Goal: Task Accomplishment & Management: Manage account settings

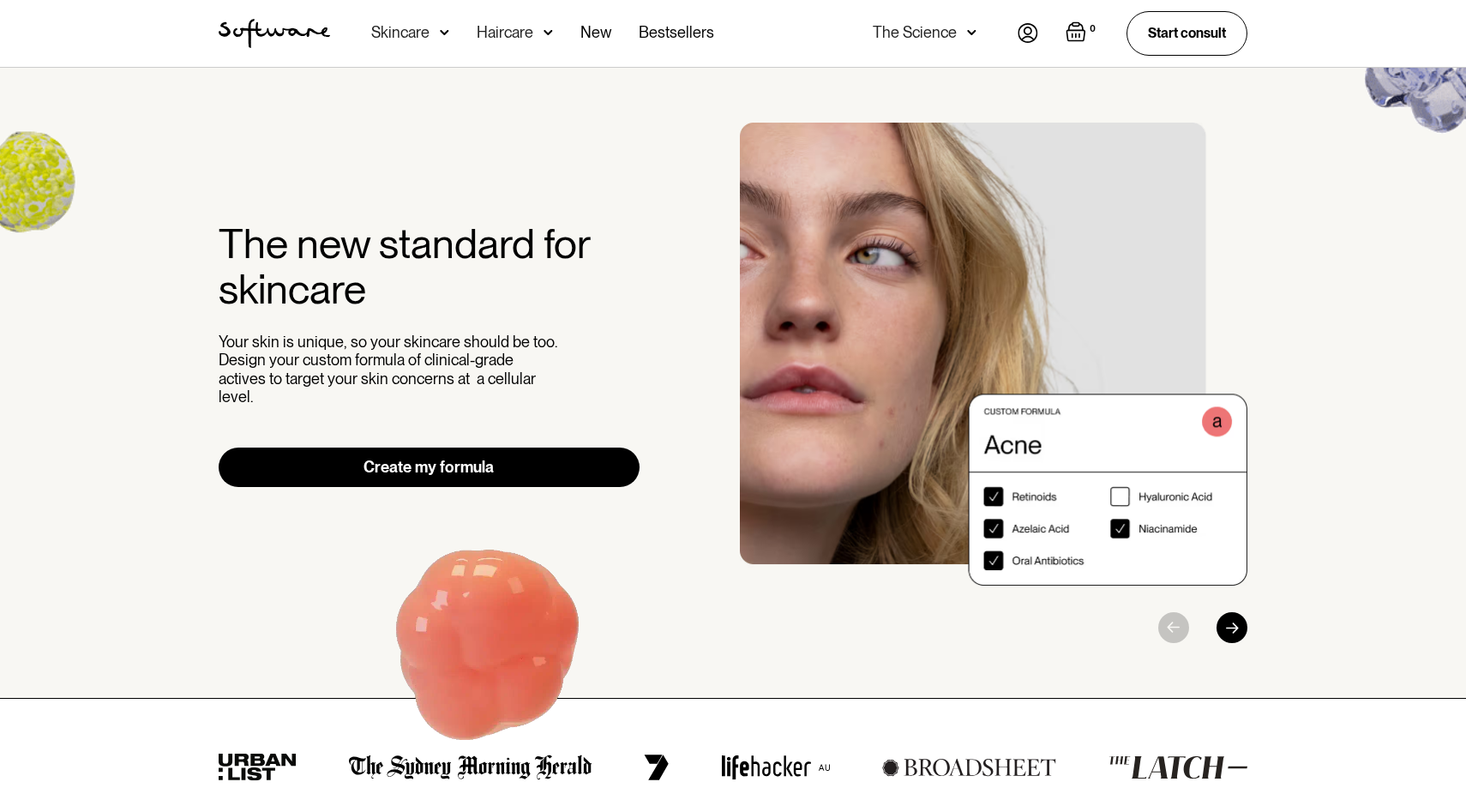
click at [574, 448] on link "Create my formula" at bounding box center [428, 468] width 421 height 40
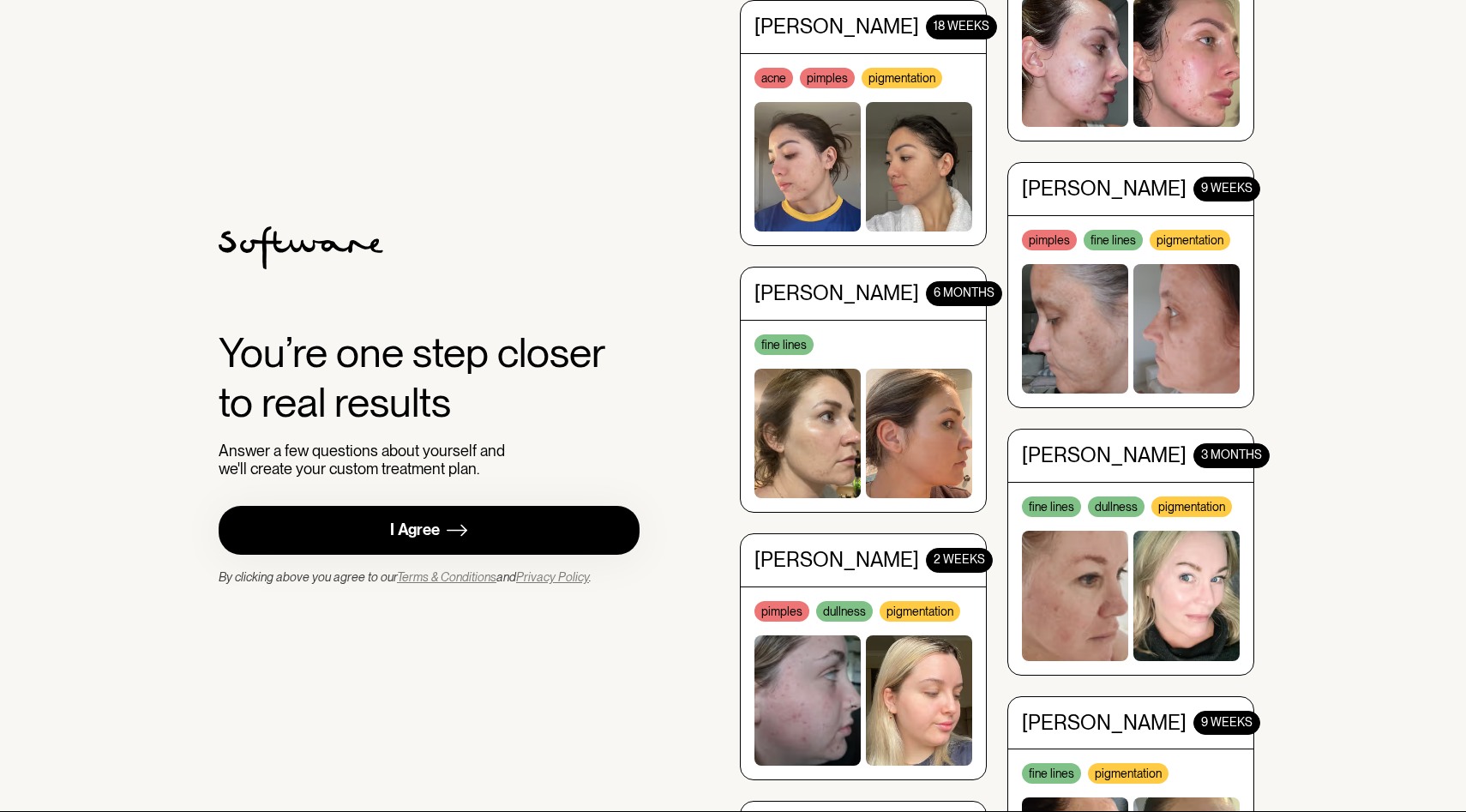
click at [564, 532] on link "I Agree" at bounding box center [428, 531] width 421 height 49
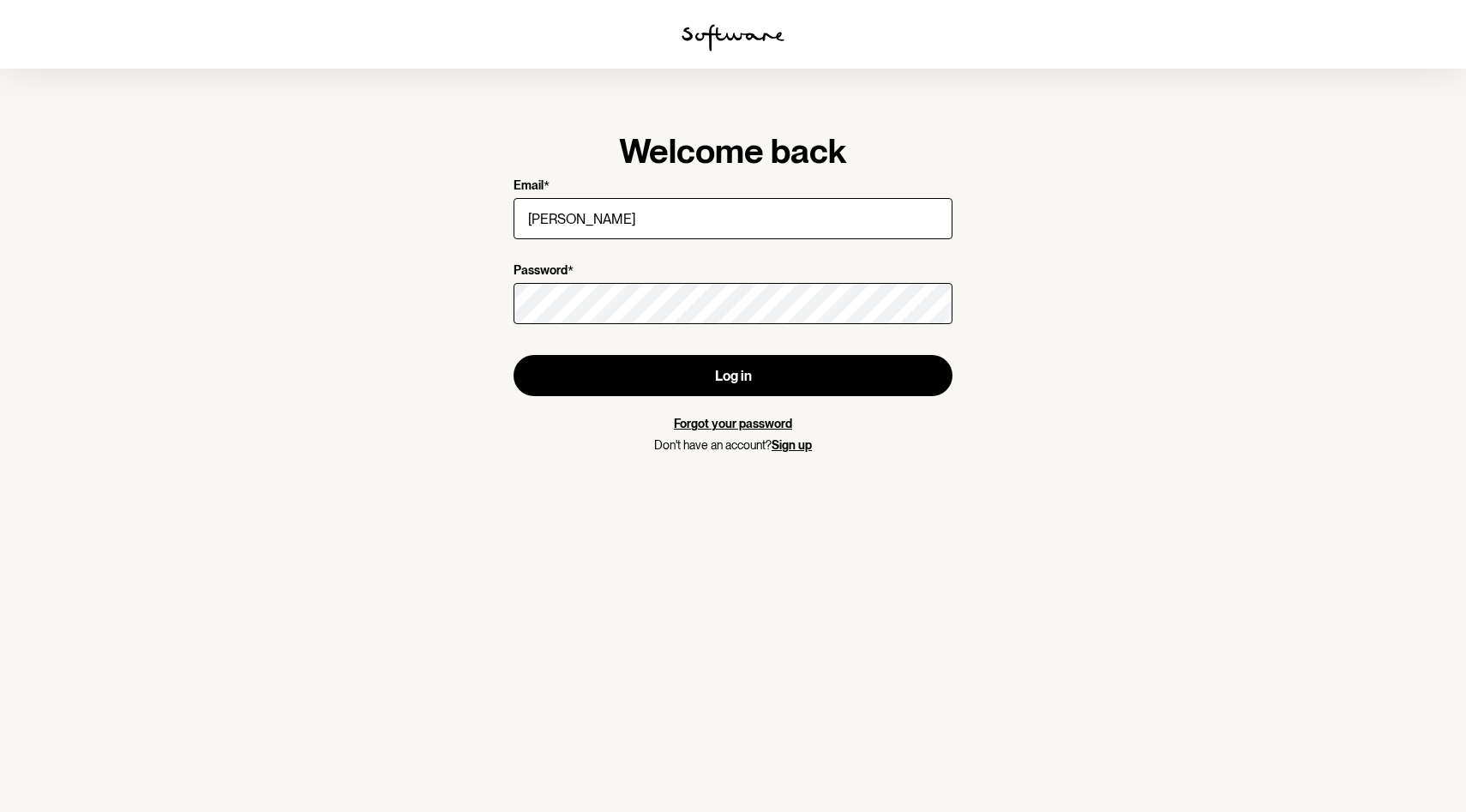
type input "sarah.thomas37st@gmail.com"
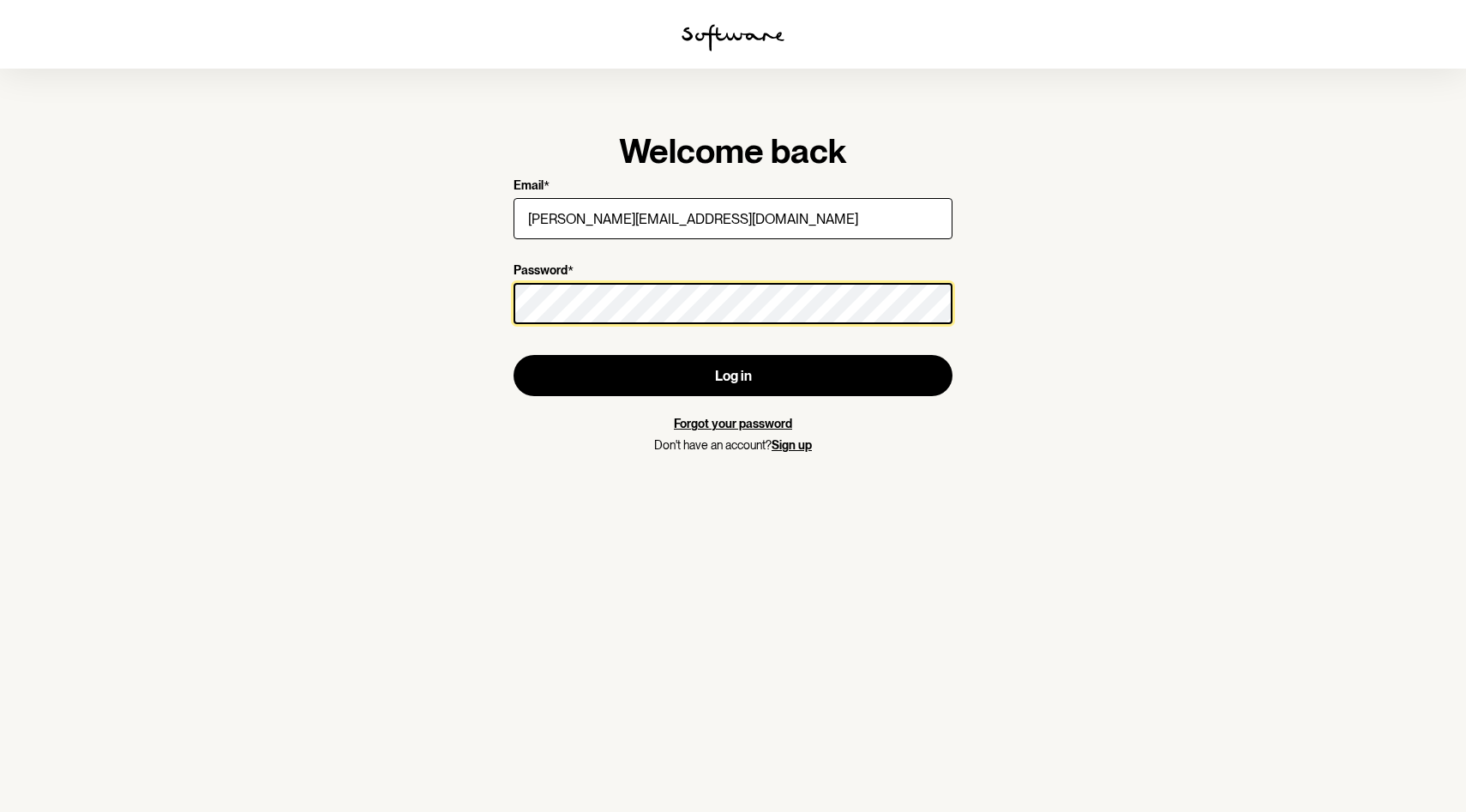
click at [514, 355] on button "Log in" at bounding box center [733, 375] width 438 height 41
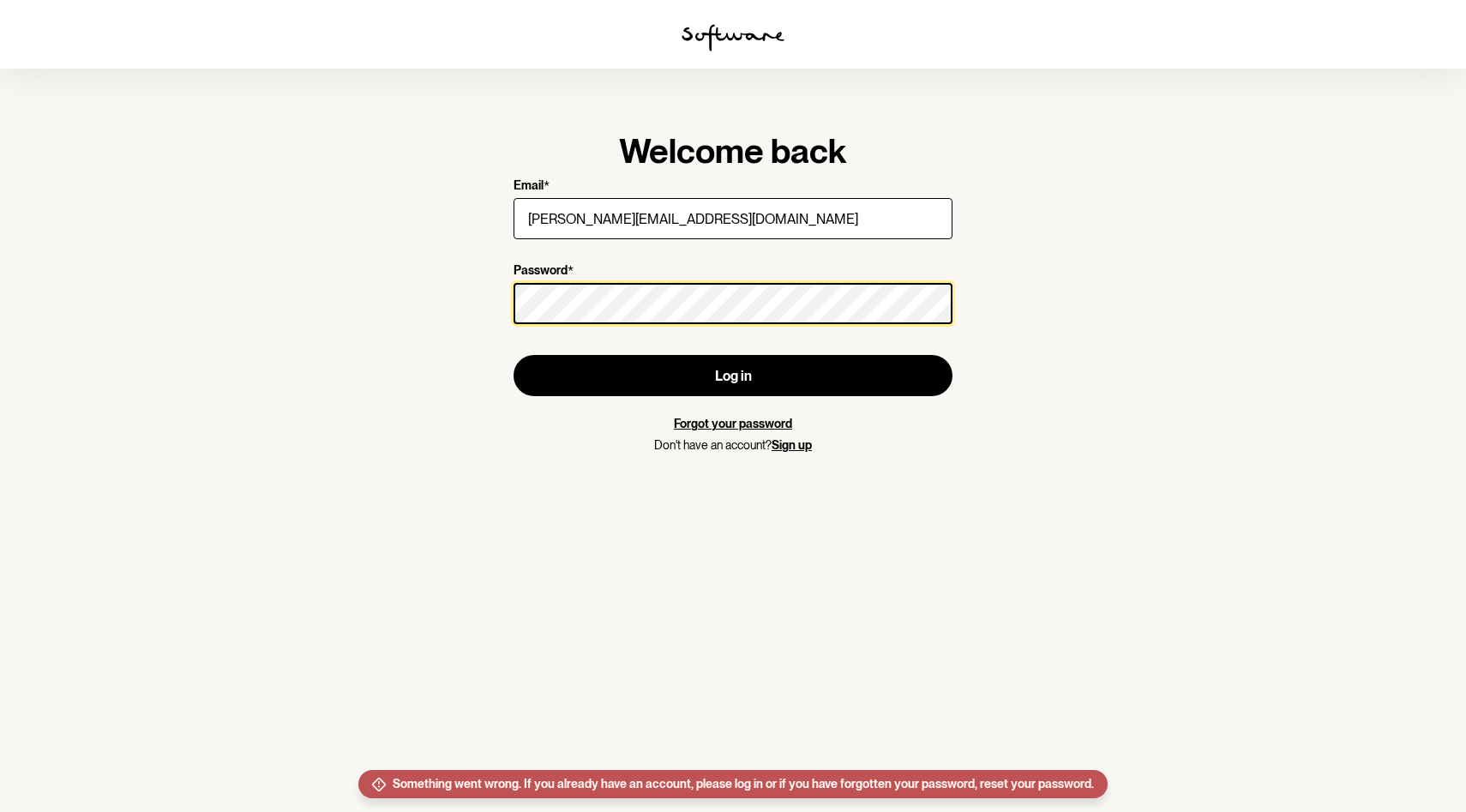
click at [400, 307] on section "Welcome back Email * sarah.thomas37st@gmail.com Password * Log in Forgot your p…" at bounding box center [733, 406] width 1466 height 812
click at [514, 355] on button "Log in" at bounding box center [733, 375] width 438 height 41
click at [462, 298] on section "Welcome back Email * sarah.thomas37st@gmail.com Password * Log in Forgot your p…" at bounding box center [733, 406] width 1466 height 812
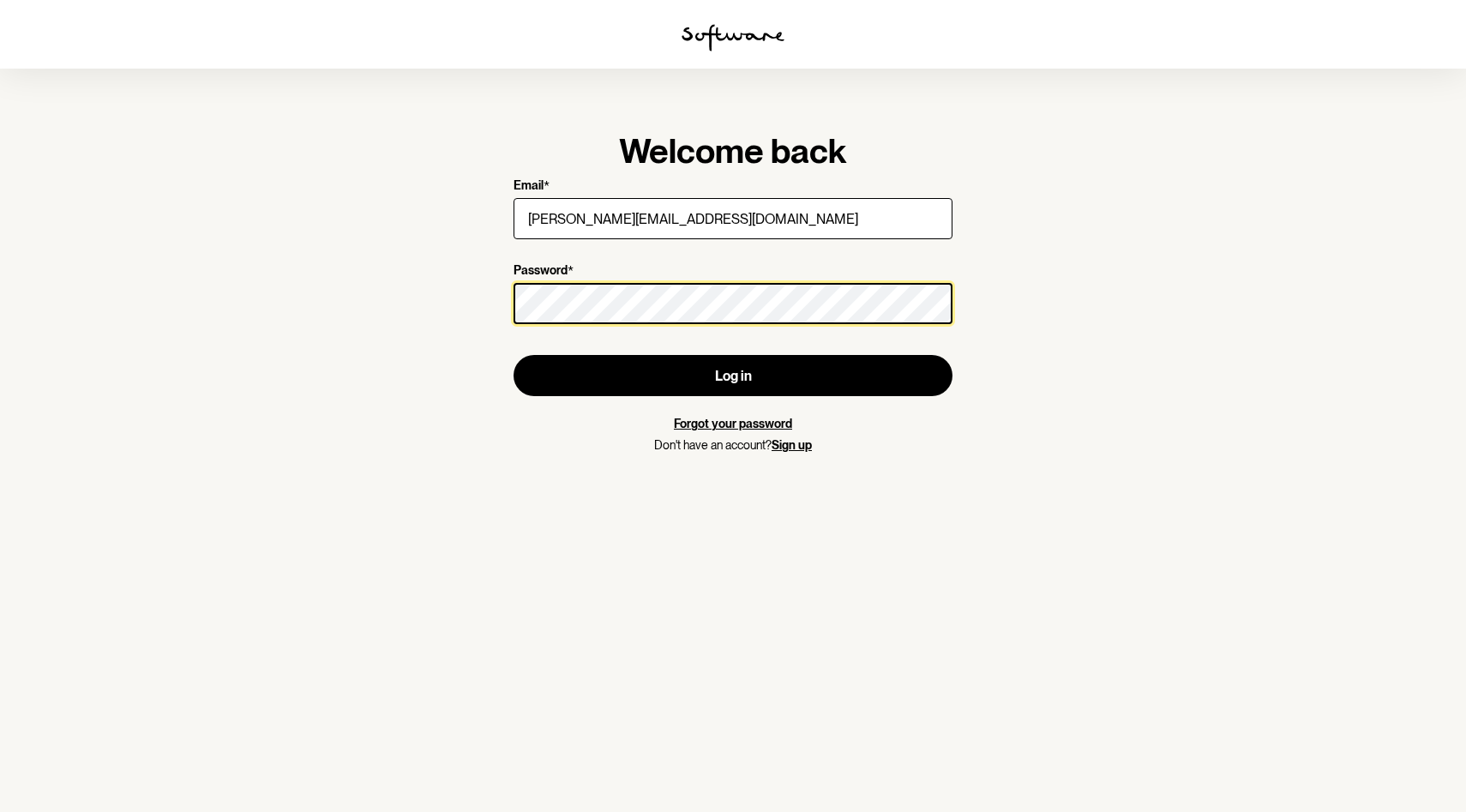
click at [514, 355] on button "Log in" at bounding box center [733, 375] width 438 height 41
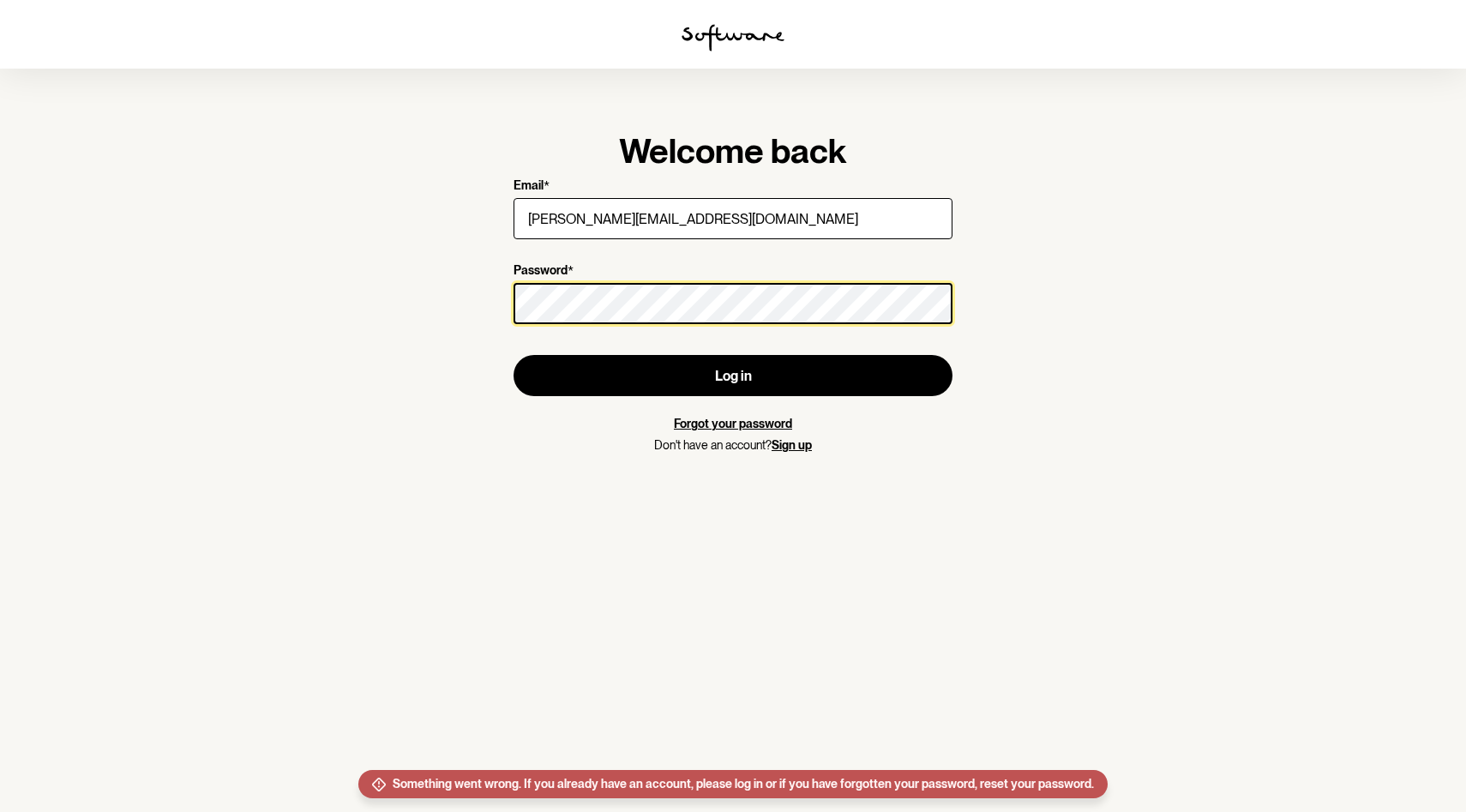
click at [514, 355] on button "Log in" at bounding box center [733, 375] width 438 height 41
click at [733, 417] on link "Forgot your password" at bounding box center [733, 423] width 119 height 14
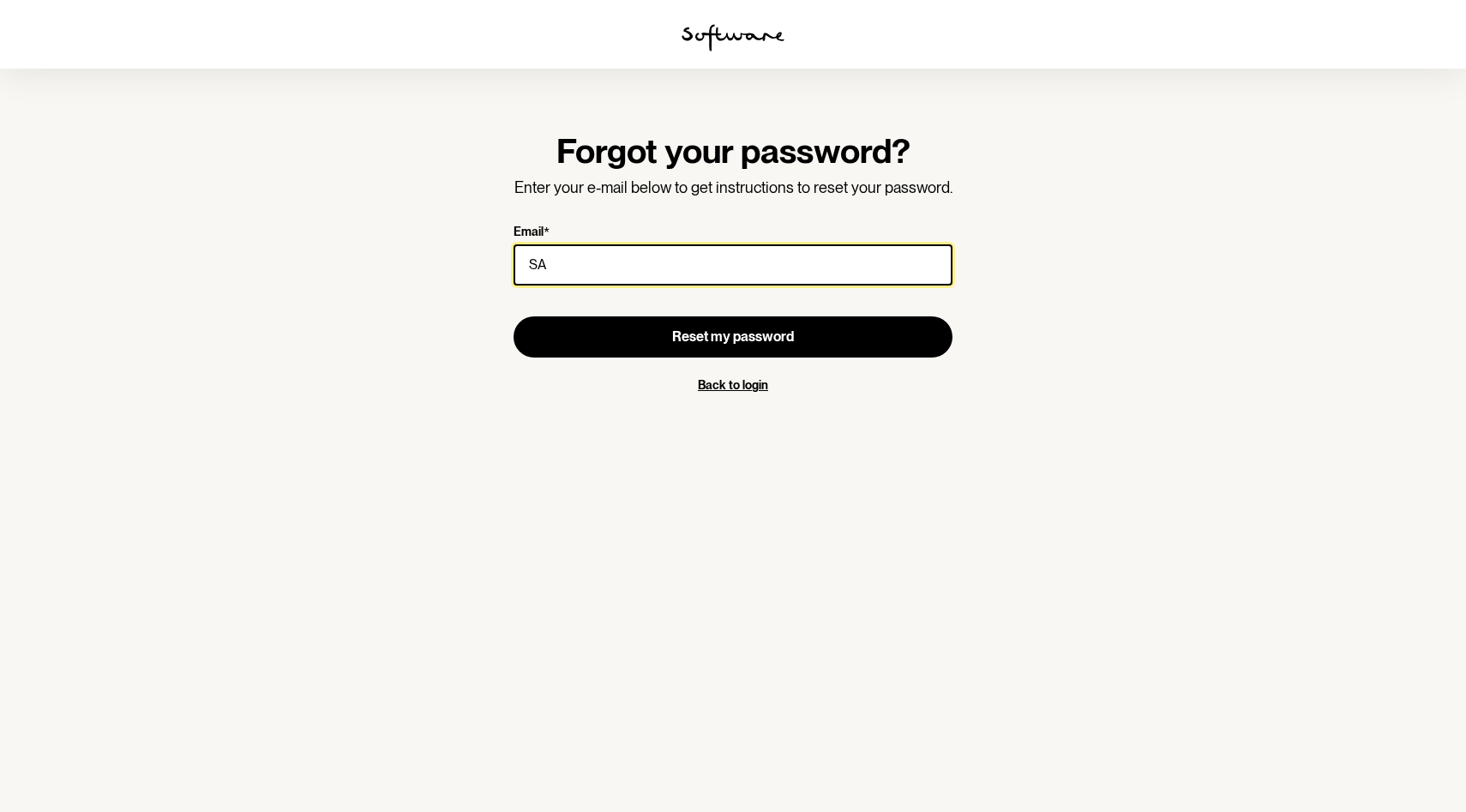
type input "[PERSON_NAME][EMAIL_ADDRESS][DOMAIN_NAME]"
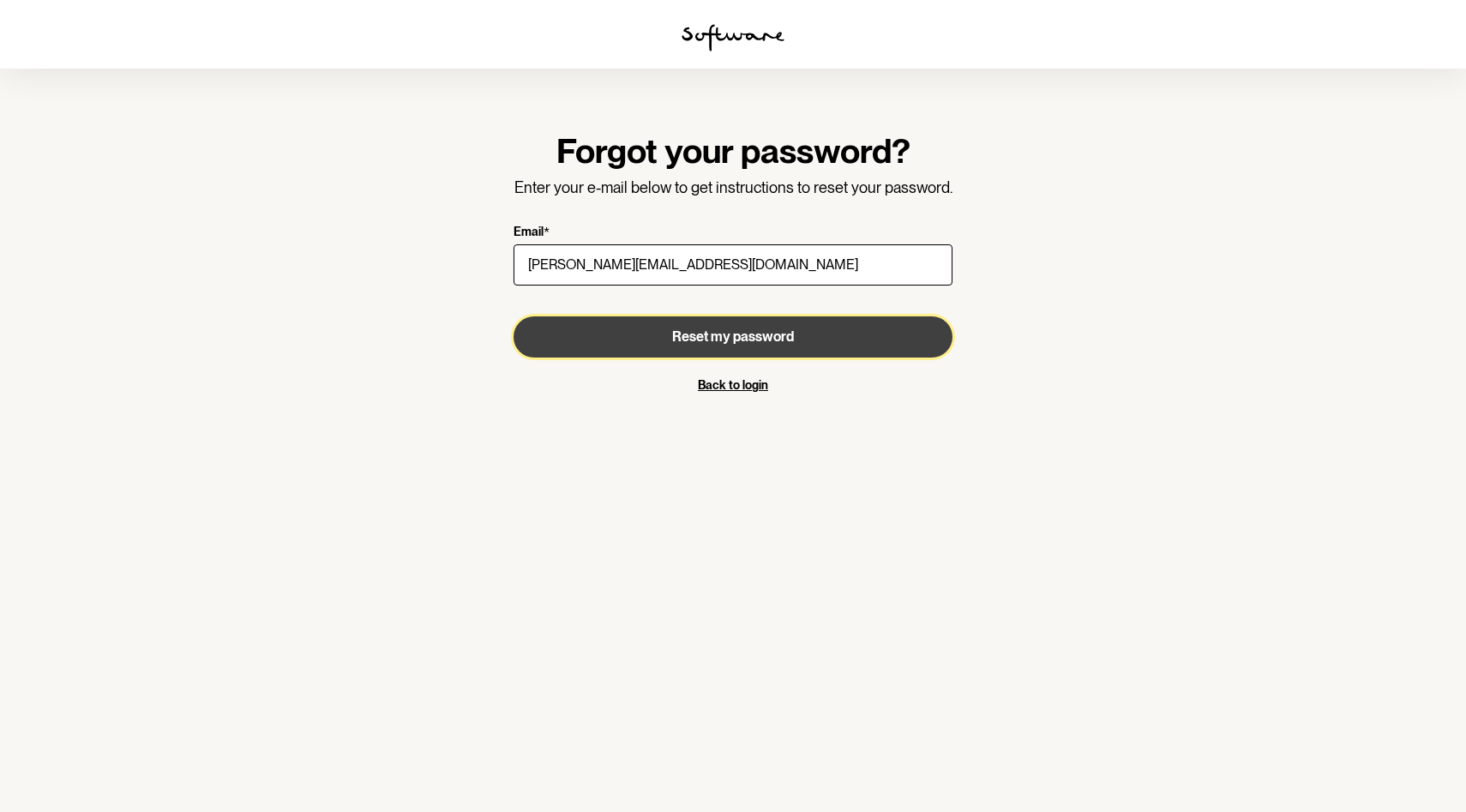
click at [703, 334] on span "Reset my password" at bounding box center [732, 336] width 121 height 16
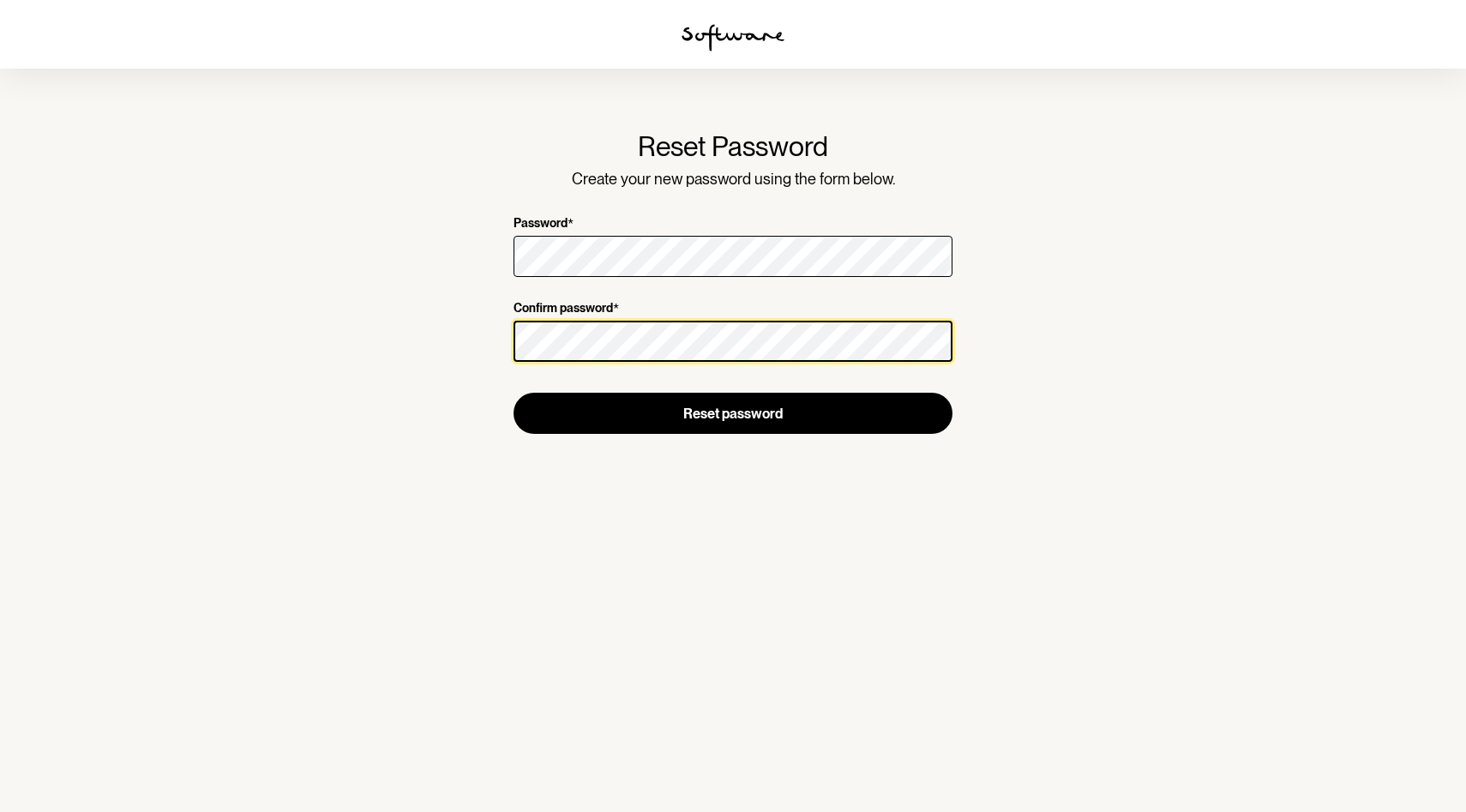
click at [514, 392] on button "Reset password" at bounding box center [733, 413] width 438 height 41
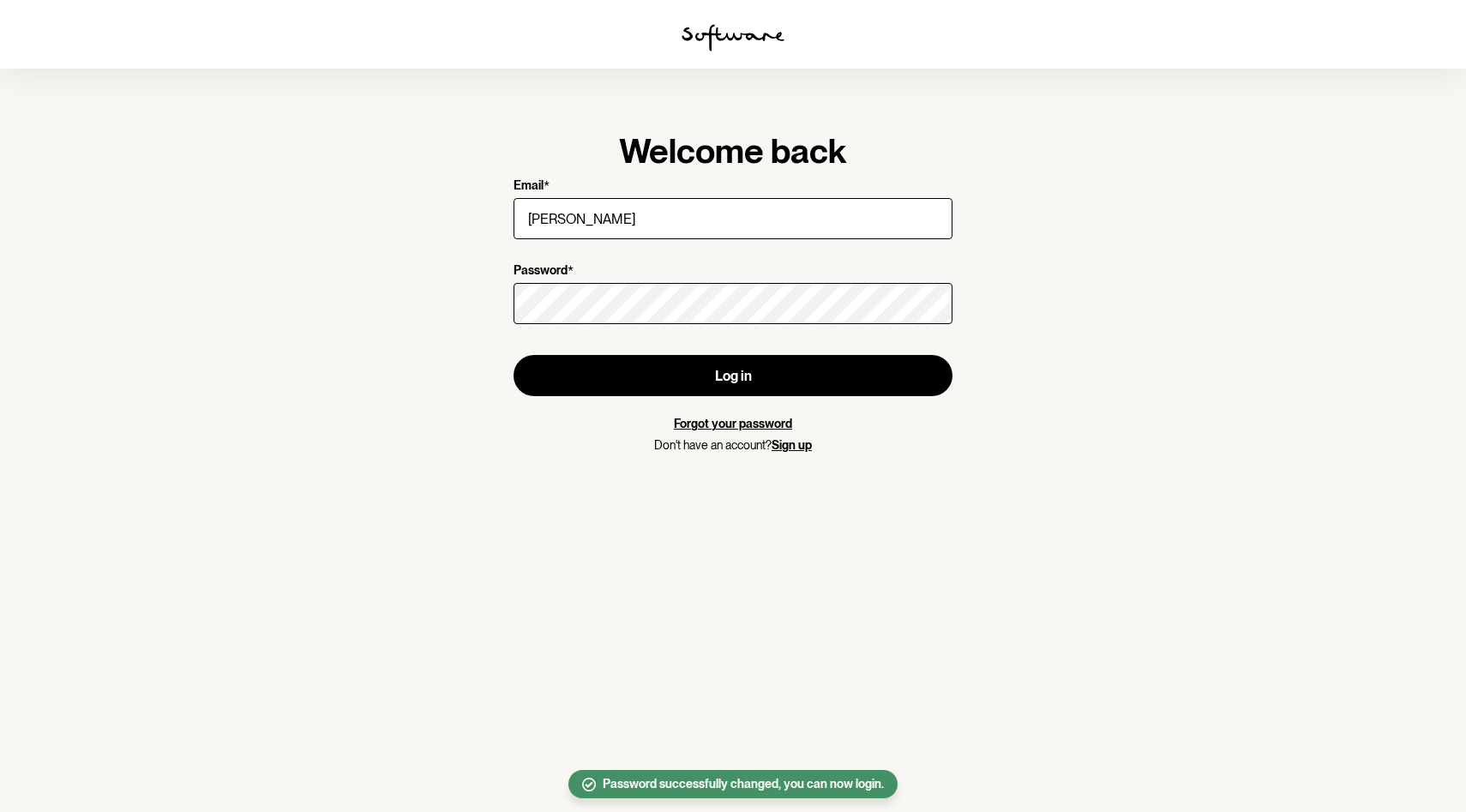
type input "[PERSON_NAME][EMAIL_ADDRESS][DOMAIN_NAME]"
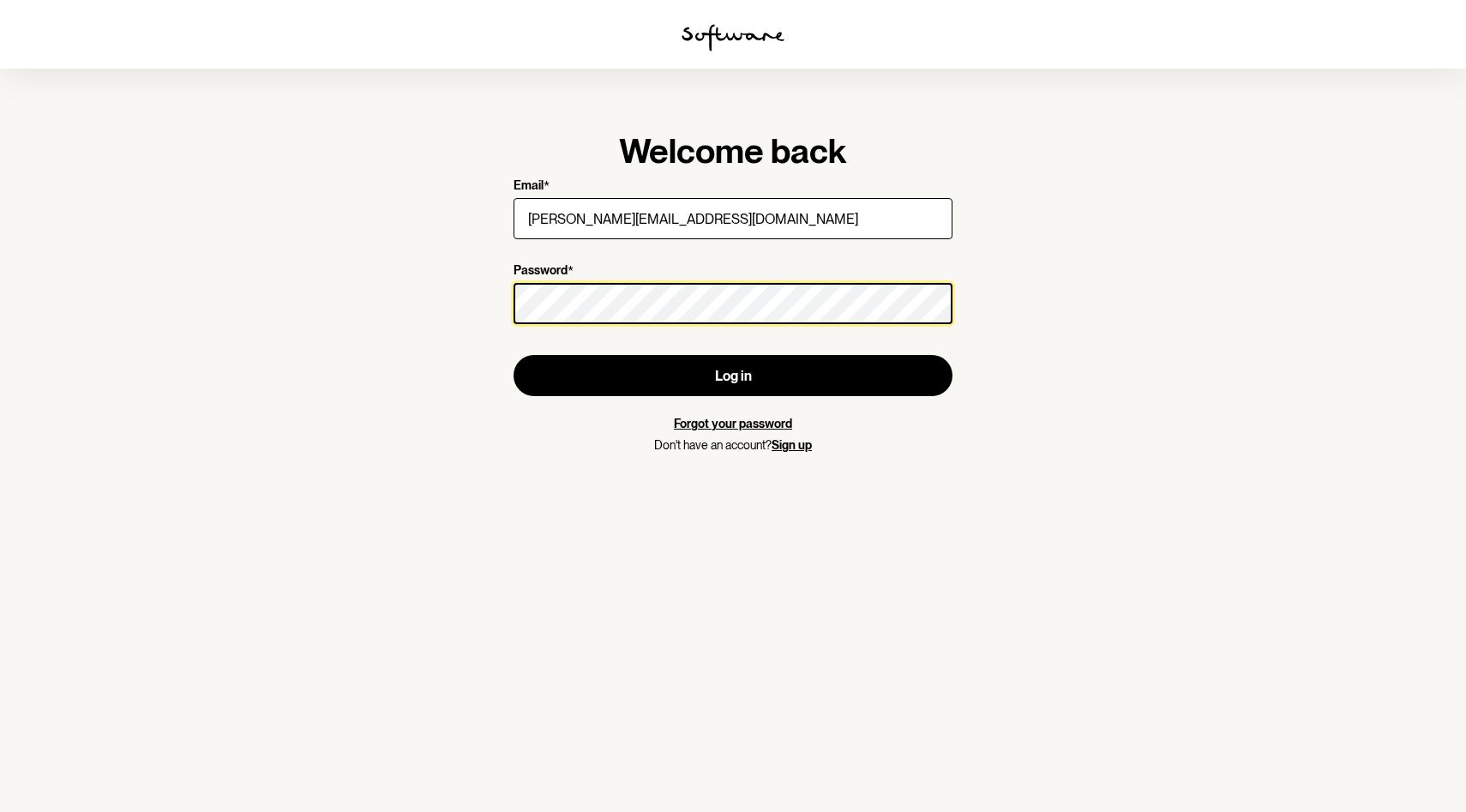
click at [514, 355] on button "Log in" at bounding box center [733, 375] width 438 height 41
